Goal: Check status: Check status

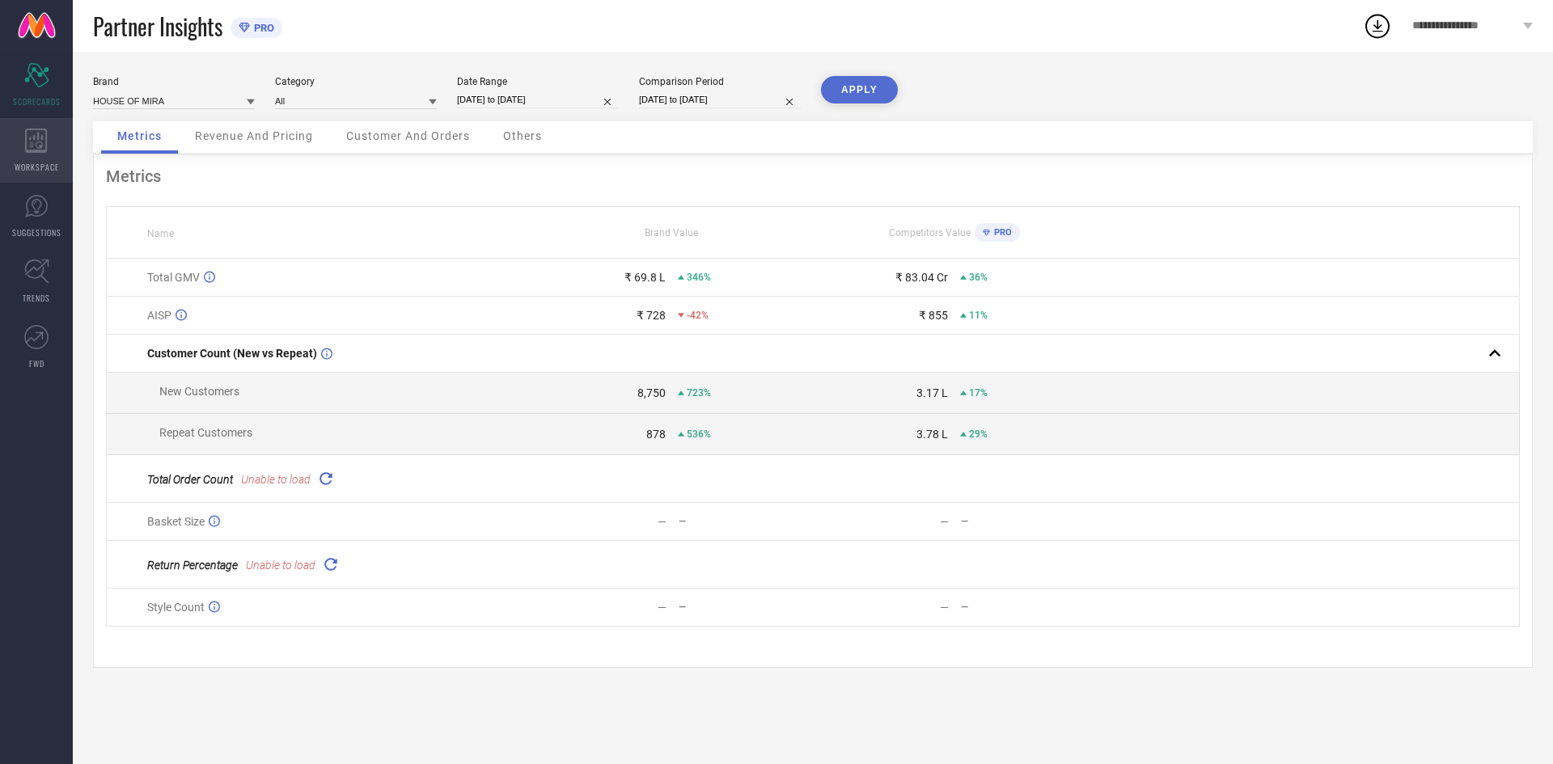
click at [24, 158] on div "WORKSPACE" at bounding box center [36, 150] width 73 height 65
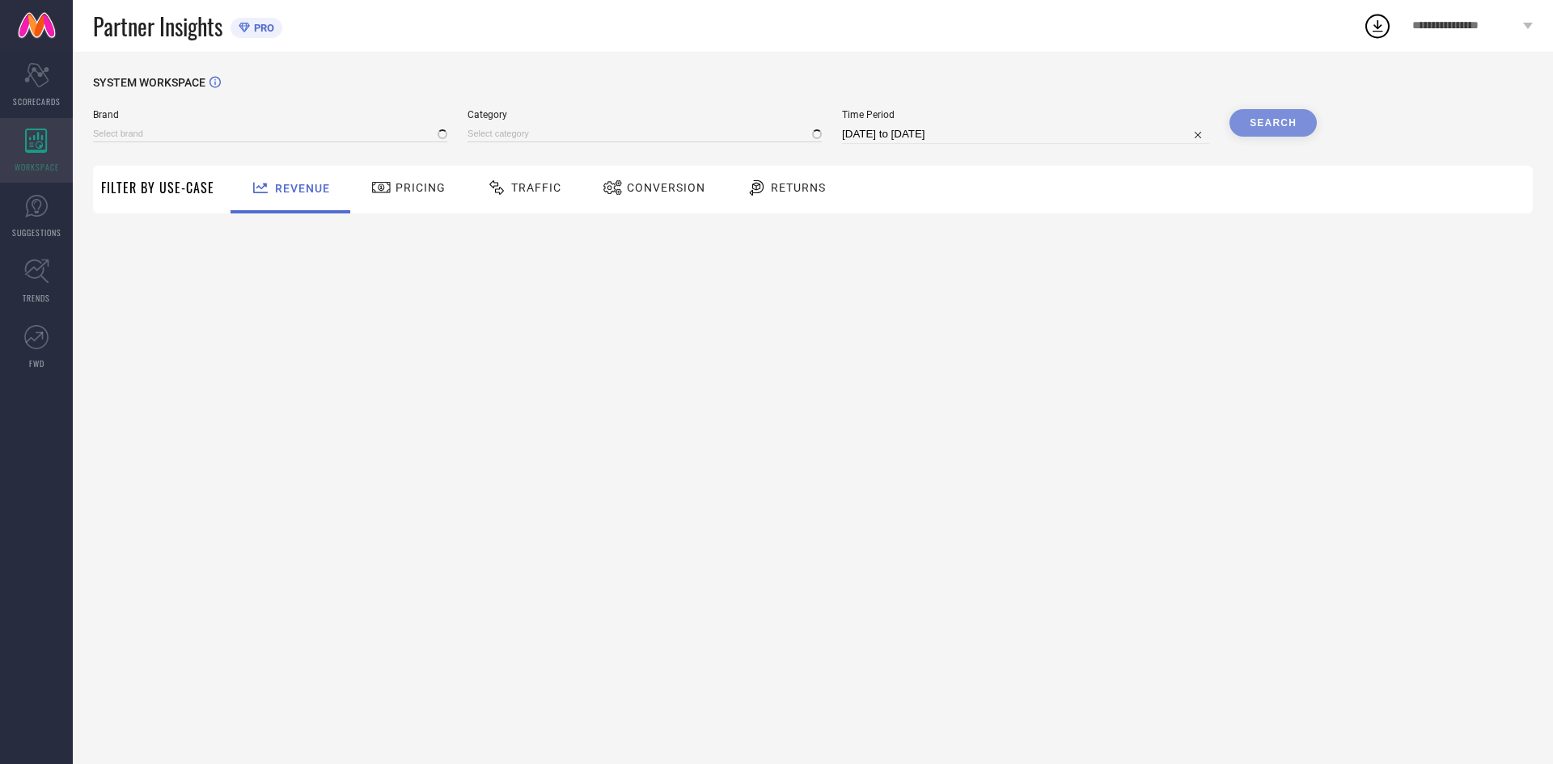
type input "HOUSE OF MIRA"
type input "All"
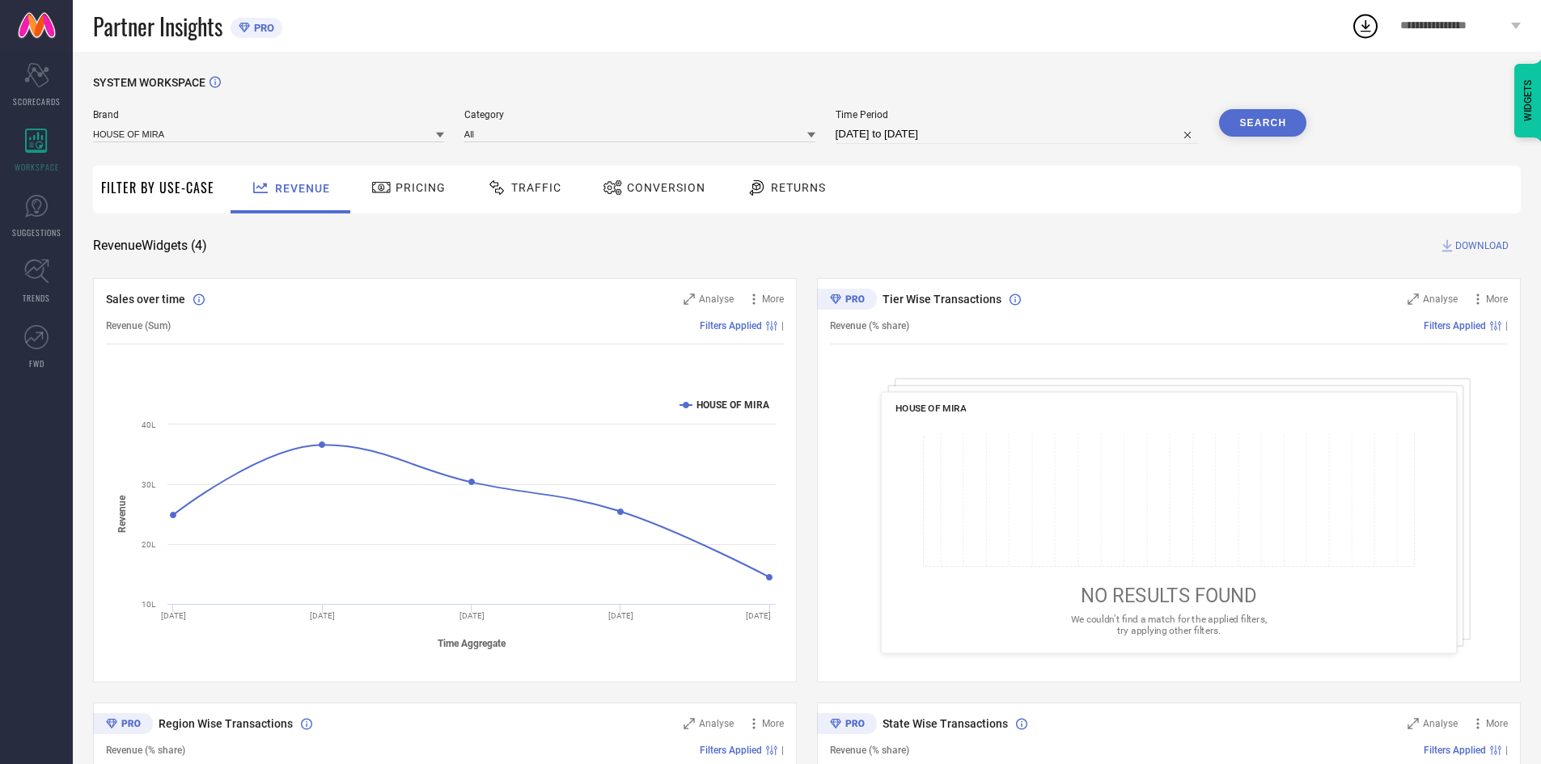
select select "8"
select select "2025"
select select "9"
select select "2025"
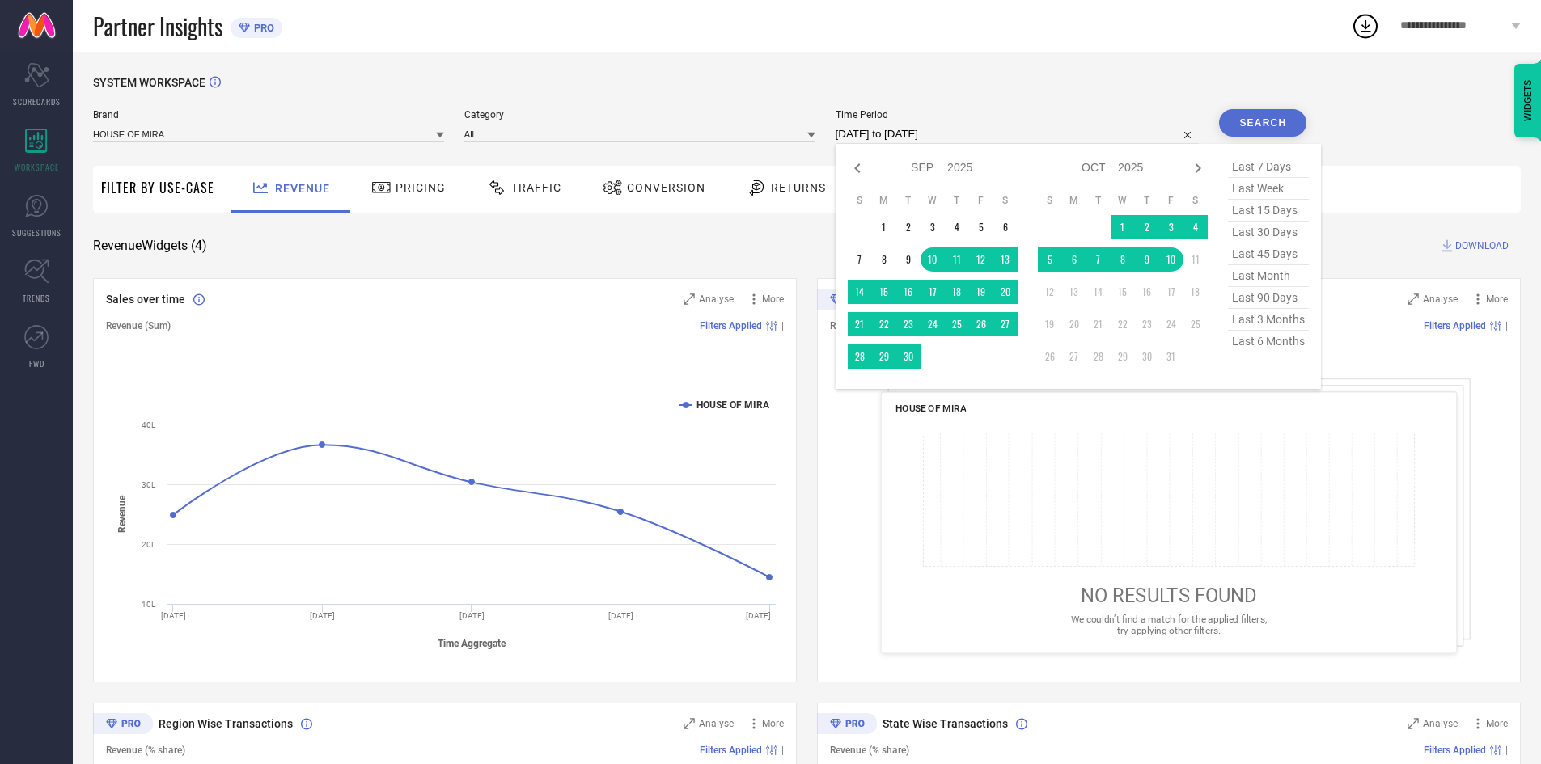
click at [946, 132] on input "[DATE] to [DATE]" at bounding box center [1018, 134] width 364 height 19
click at [882, 235] on td "1" at bounding box center [884, 227] width 24 height 24
type input "[DATE] to [DATE]"
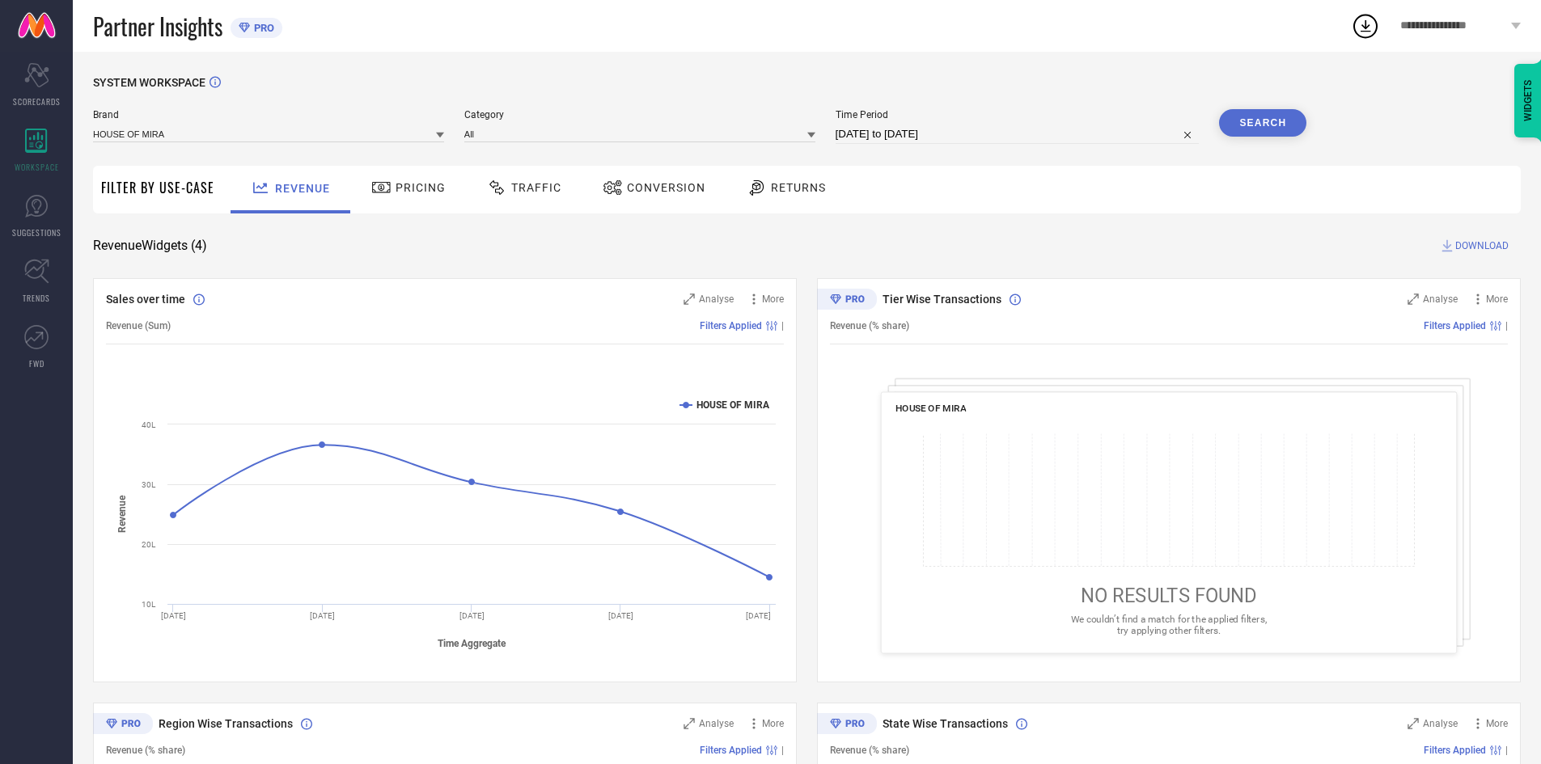
click at [1250, 125] on button "Search" at bounding box center [1262, 123] width 87 height 28
click at [511, 194] on span "Traffic" at bounding box center [536, 187] width 50 height 13
